Goal: Register for event/course

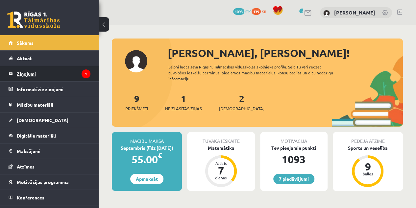
click at [74, 70] on legend "Ziņojumi 1" at bounding box center [54, 73] width 74 height 15
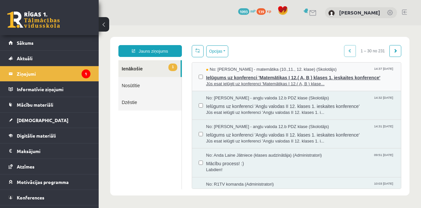
click at [228, 79] on span "Ielūgums uz konferenci 'Matemātikas I 12.( A, B ) klases 1. ieskaites konferenc…" at bounding box center [300, 77] width 188 height 8
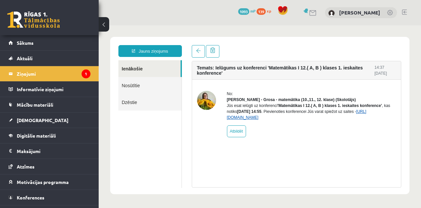
click at [252, 120] on link "[URL][DOMAIN_NAME]" at bounding box center [296, 114] width 139 height 11
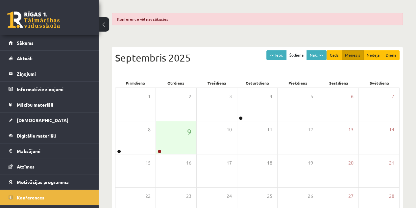
scroll to position [51, 0]
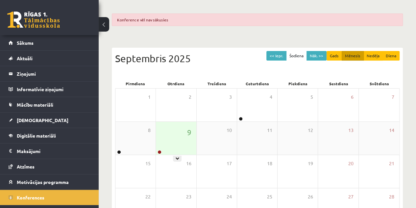
click at [180, 140] on div "9" at bounding box center [176, 138] width 40 height 33
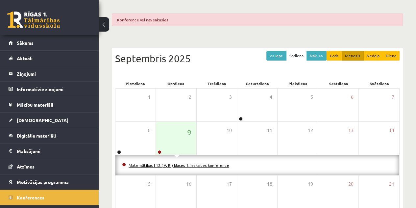
click at [179, 163] on link "Matemātikas I 12.( A, B ) klases 1. ieskaites konference" at bounding box center [179, 165] width 101 height 5
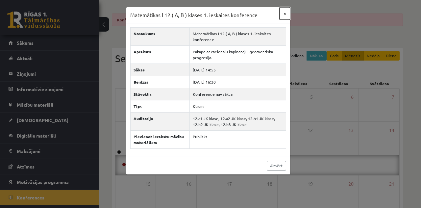
click at [284, 10] on button "×" at bounding box center [285, 13] width 11 height 13
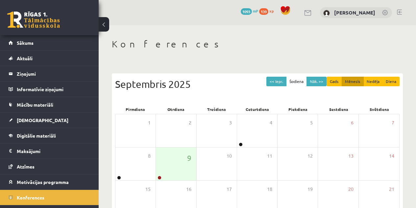
scroll to position [51, 0]
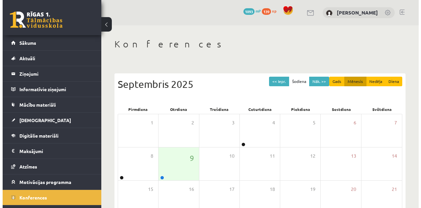
scroll to position [51, 0]
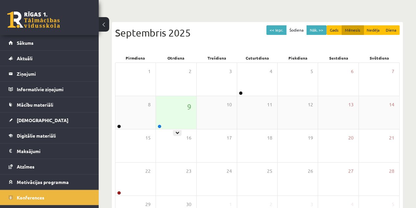
click at [185, 102] on div "9" at bounding box center [176, 112] width 40 height 33
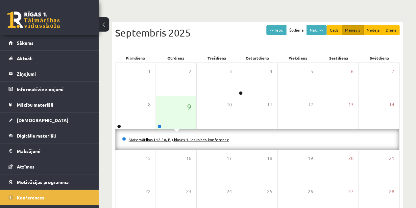
click at [199, 137] on link "Matemātikas I 12.( A, B ) klases 1. ieskaites konference" at bounding box center [179, 139] width 101 height 5
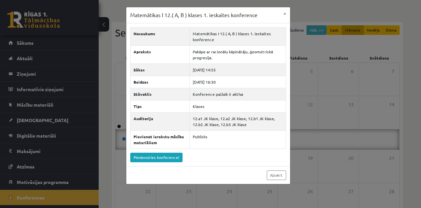
click at [135, 149] on div "Nosaukums Matemātikas I 12.( A, B ) klases 1. ieskaites konference Apraksts Pak…" at bounding box center [208, 94] width 164 height 143
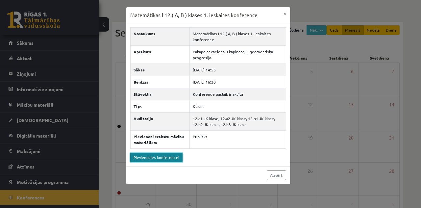
click at [138, 154] on link "Pievienoties konferencei" at bounding box center [156, 158] width 52 height 10
